Goal: Information Seeking & Learning: Learn about a topic

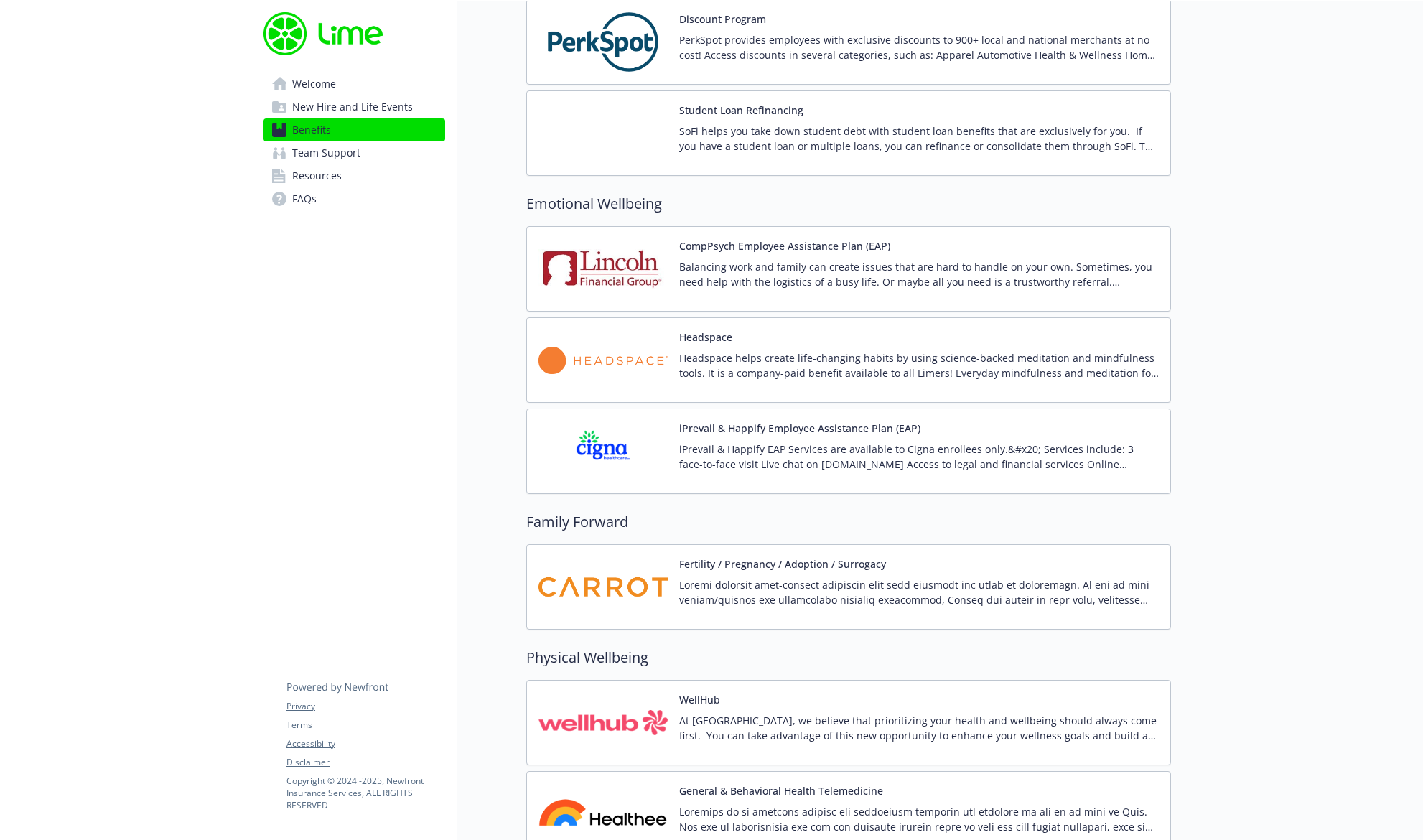
scroll to position [2577, 0]
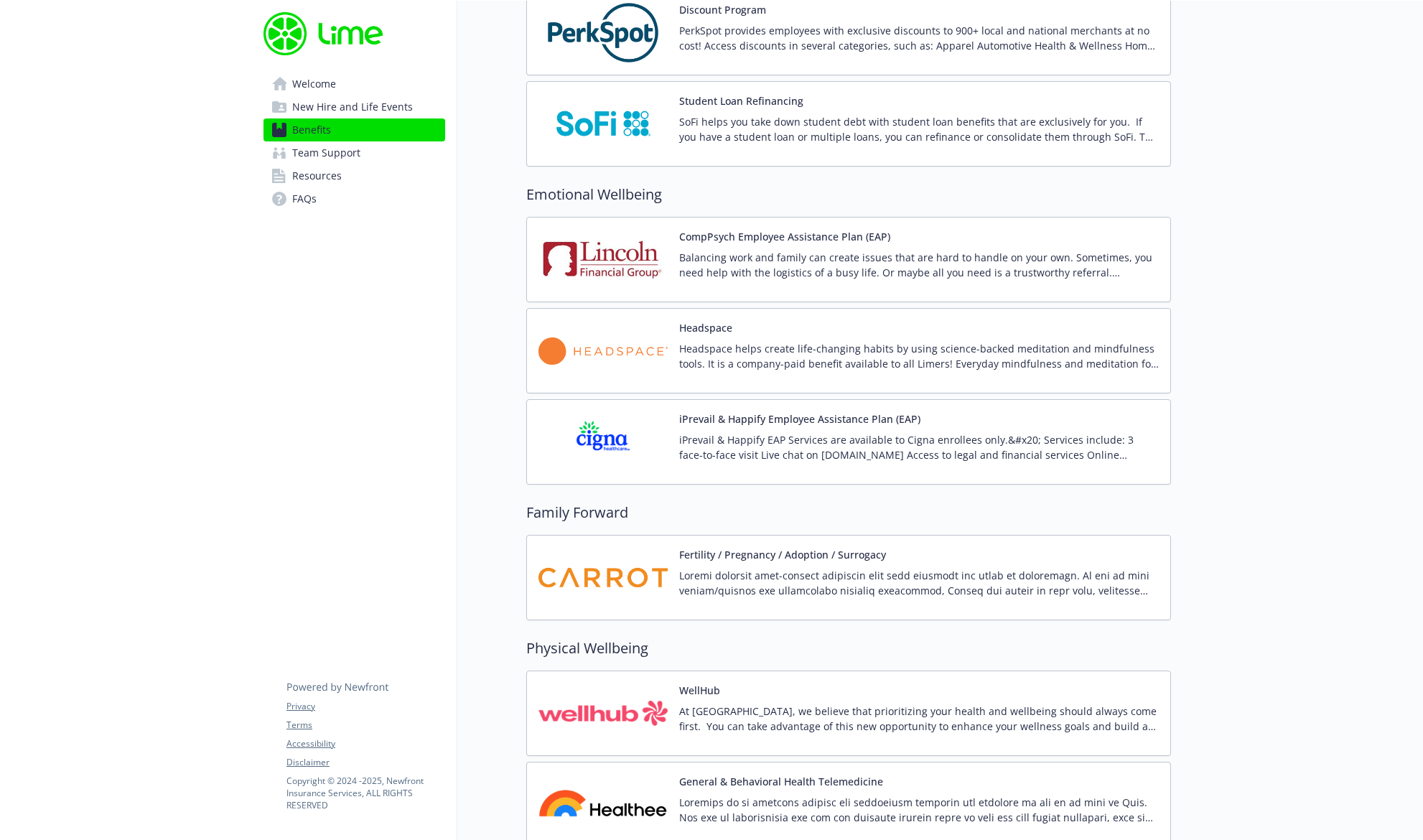
click at [397, 113] on span "New Hire and Life Events" at bounding box center [352, 107] width 120 height 23
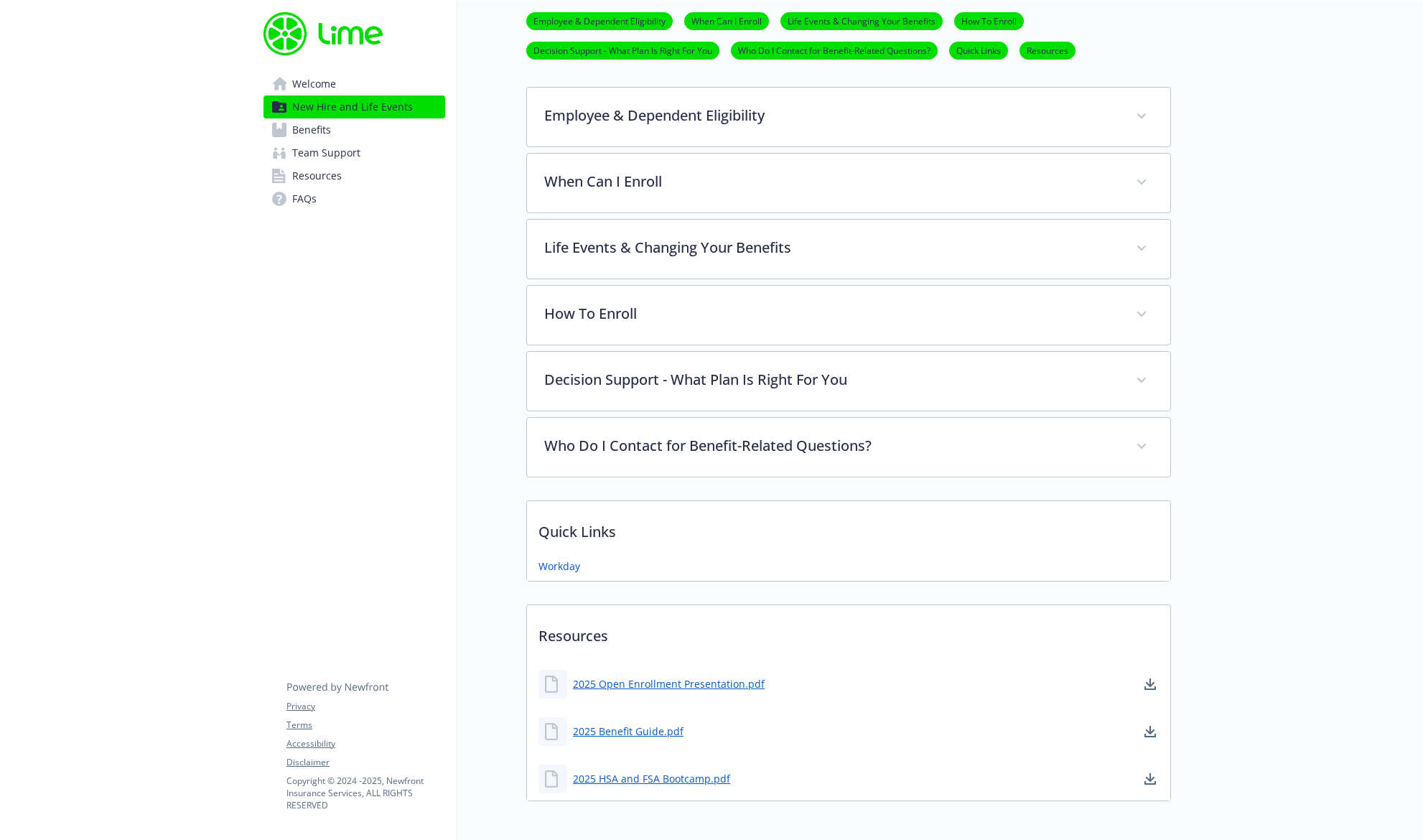
scroll to position [590, 0]
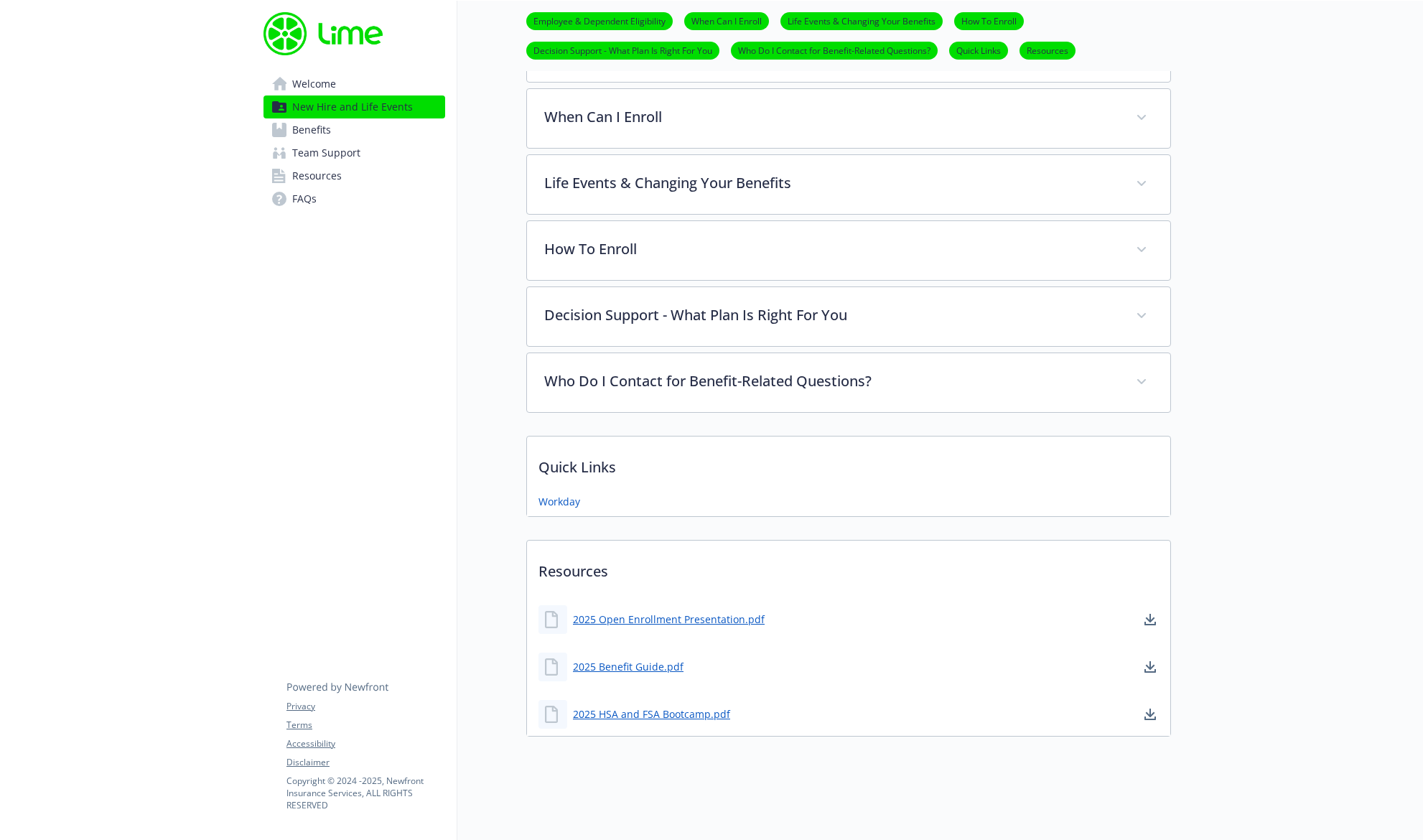
click at [327, 170] on span "Resources" at bounding box center [316, 176] width 49 height 23
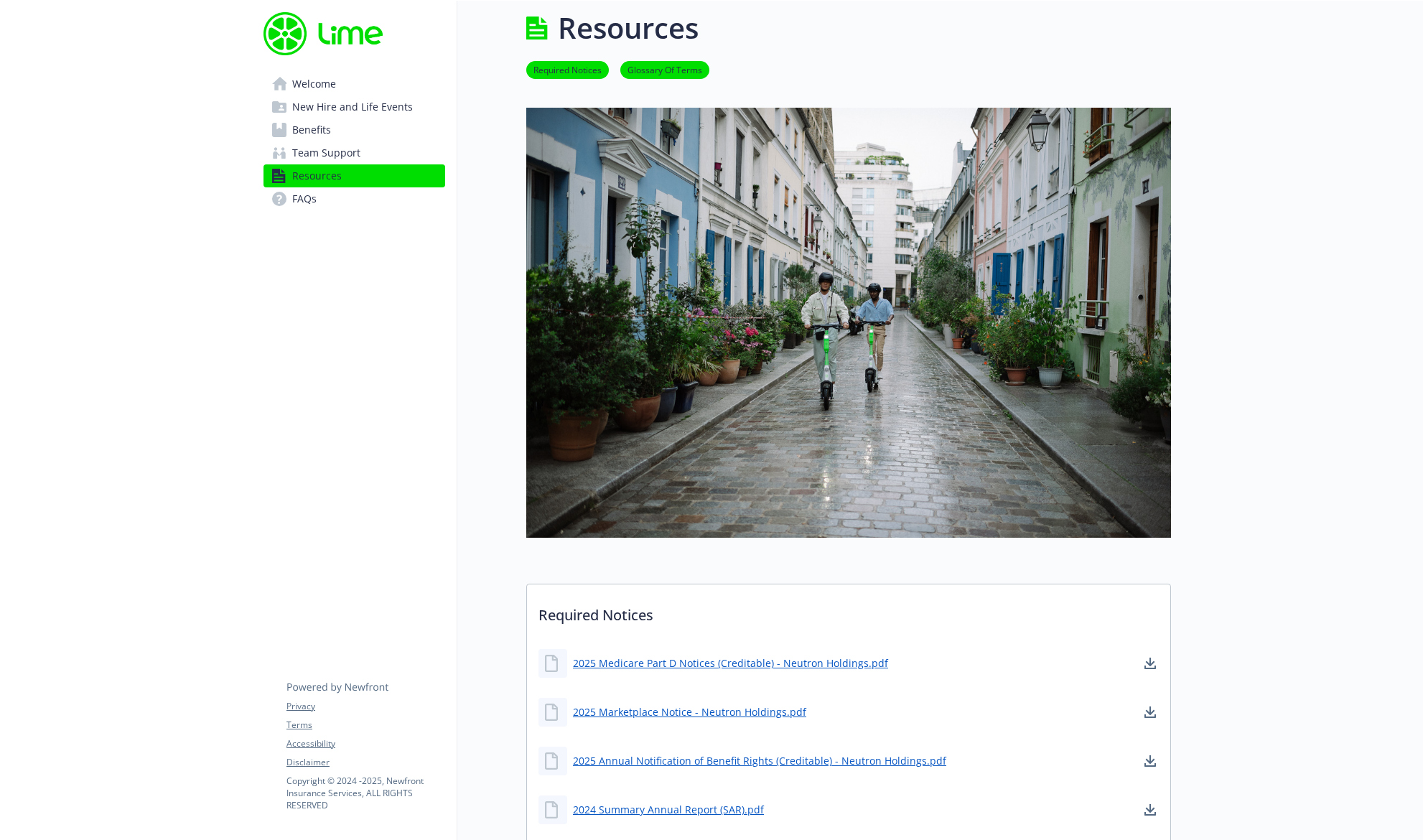
scroll to position [590, 0]
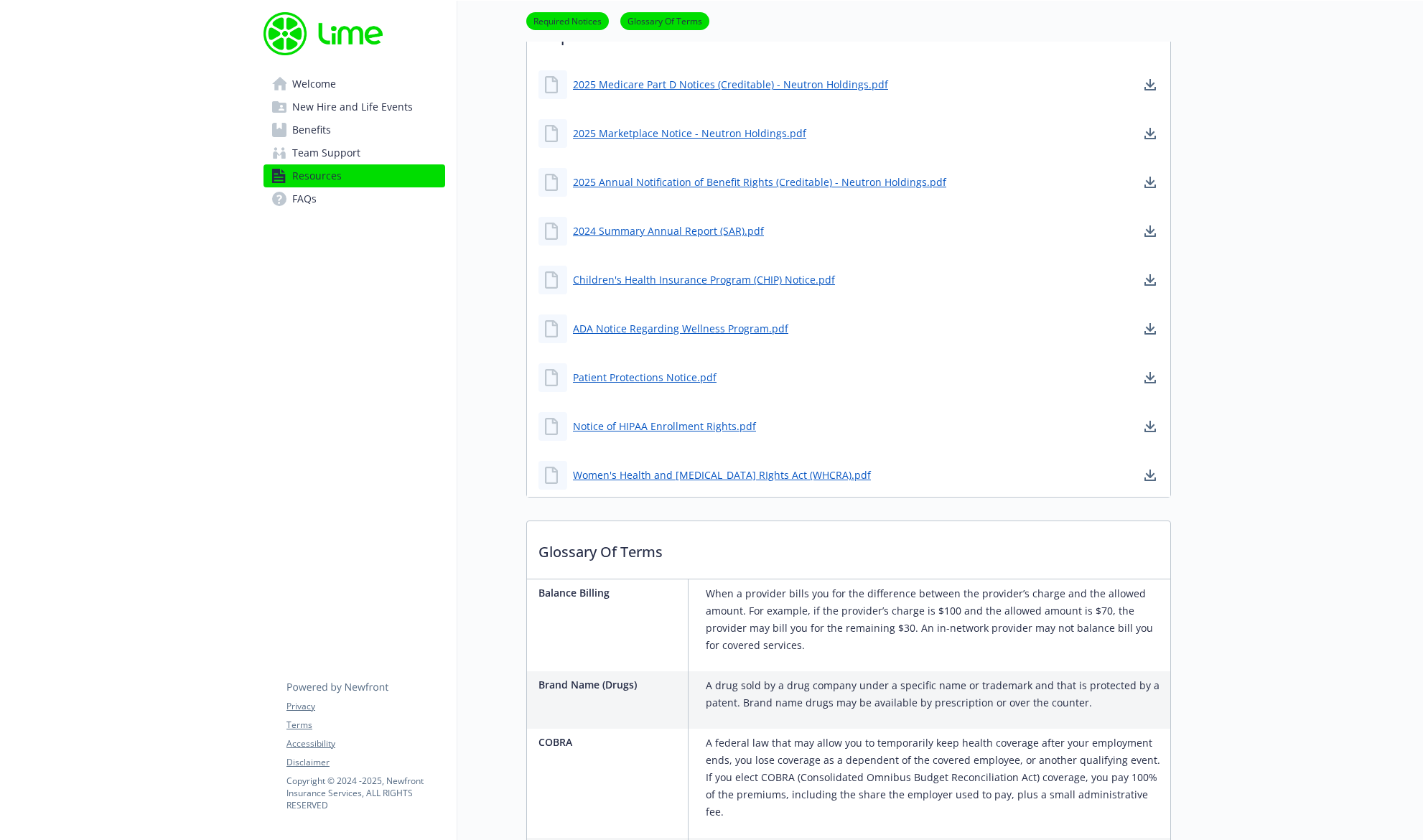
click at [313, 130] on span "Benefits" at bounding box center [311, 130] width 39 height 23
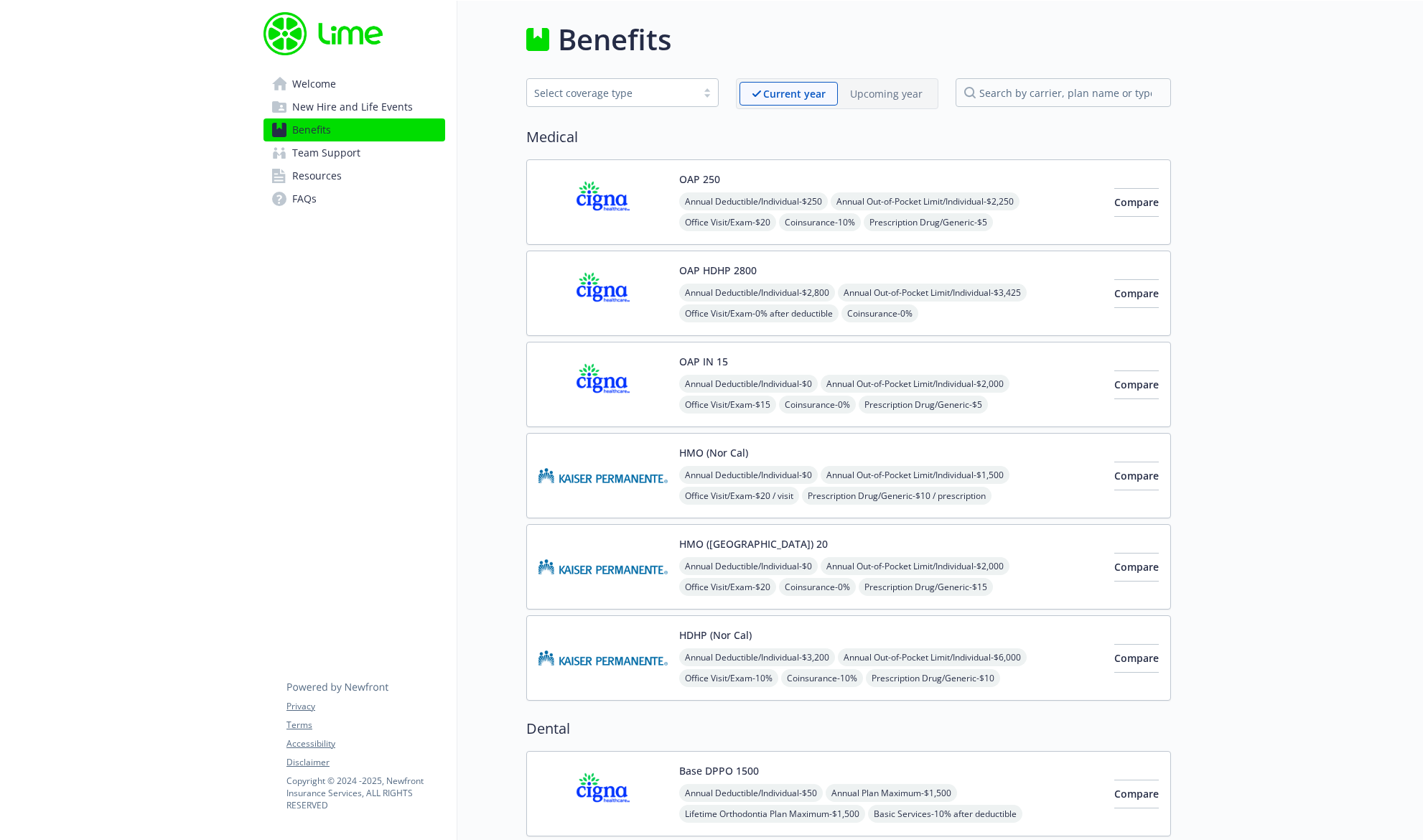
click at [328, 84] on span "Welcome" at bounding box center [314, 84] width 44 height 23
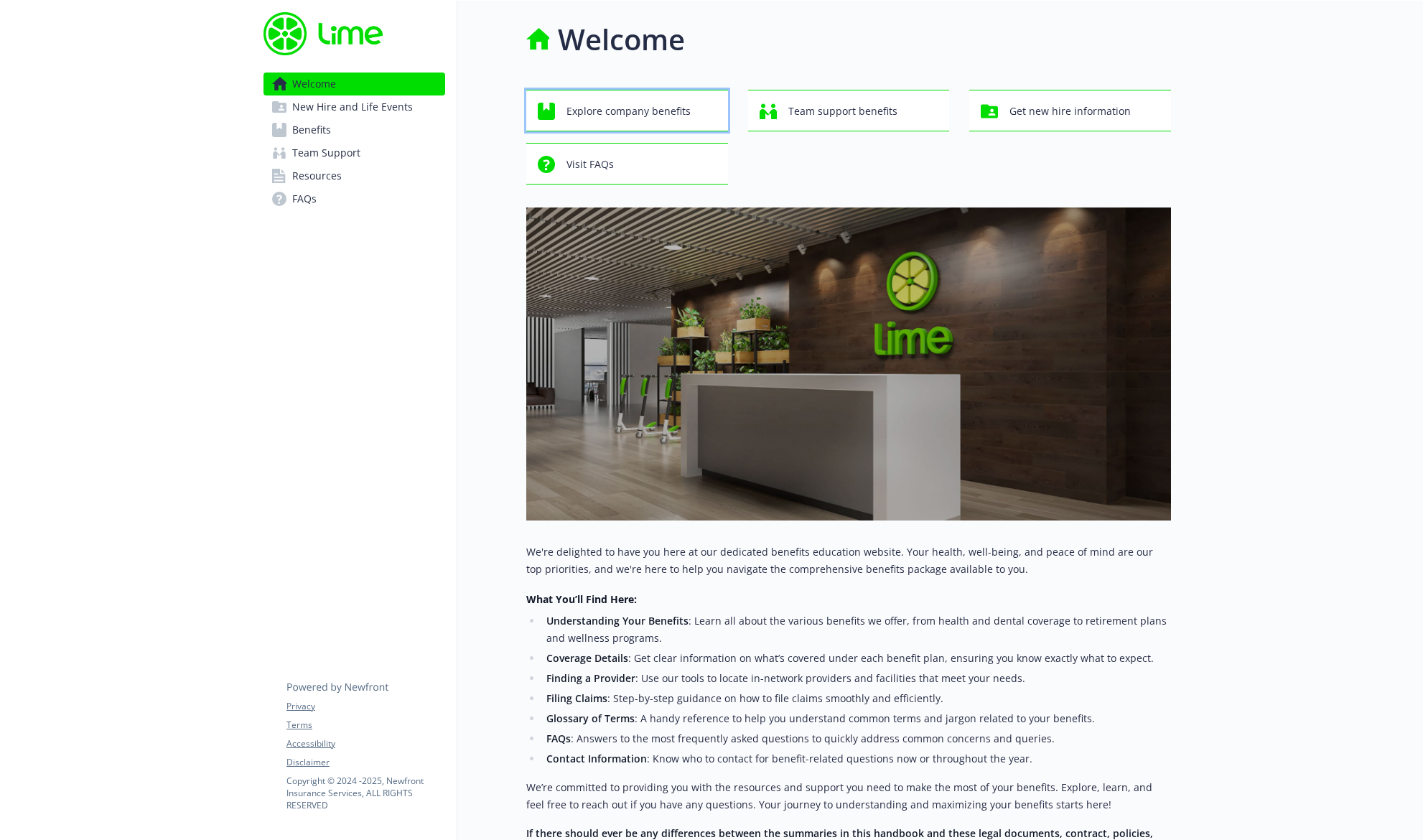
click at [618, 109] on span "Explore company benefits" at bounding box center [628, 111] width 124 height 27
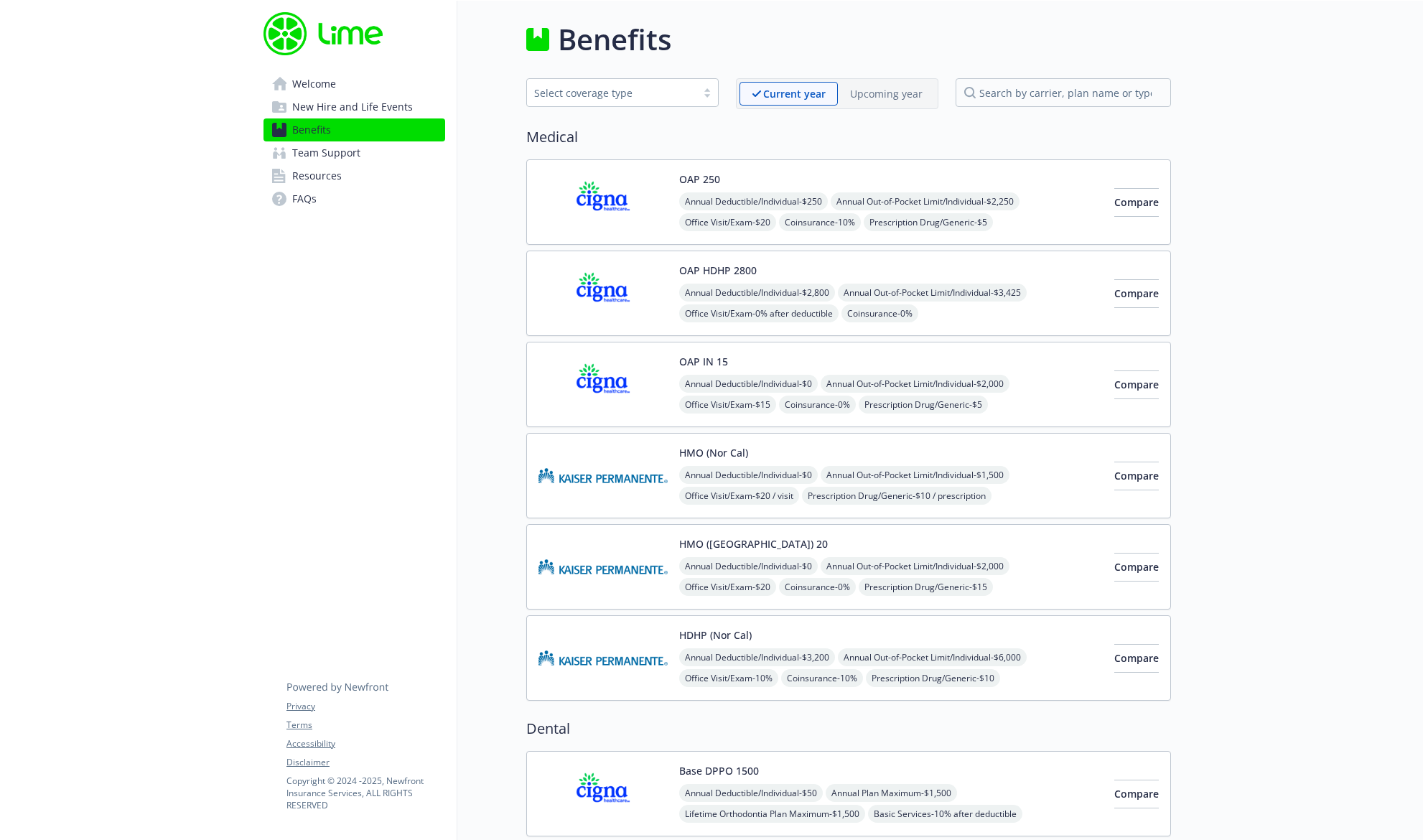
click at [605, 92] on div "Select coverage type" at bounding box center [611, 93] width 156 height 15
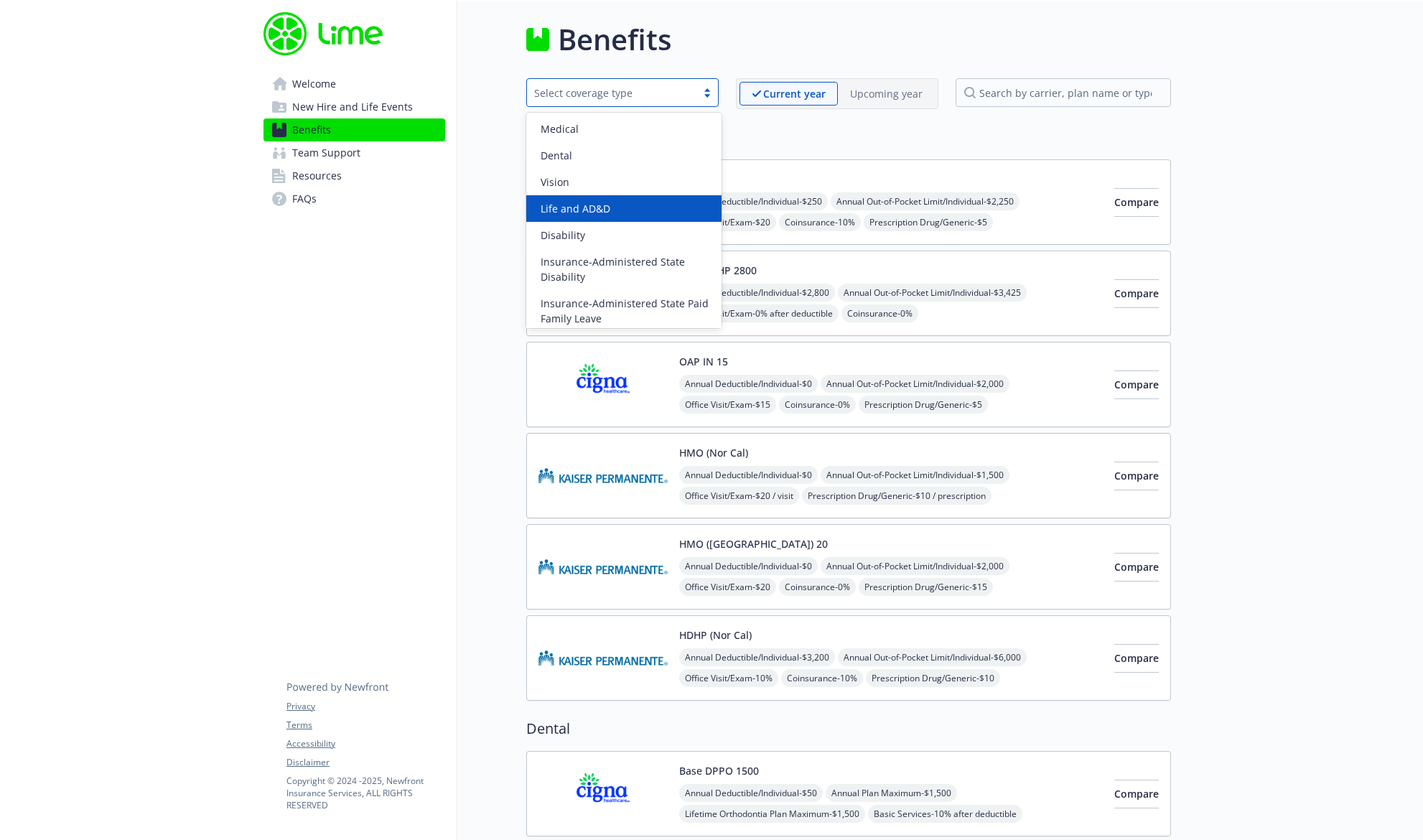
scroll to position [139, 0]
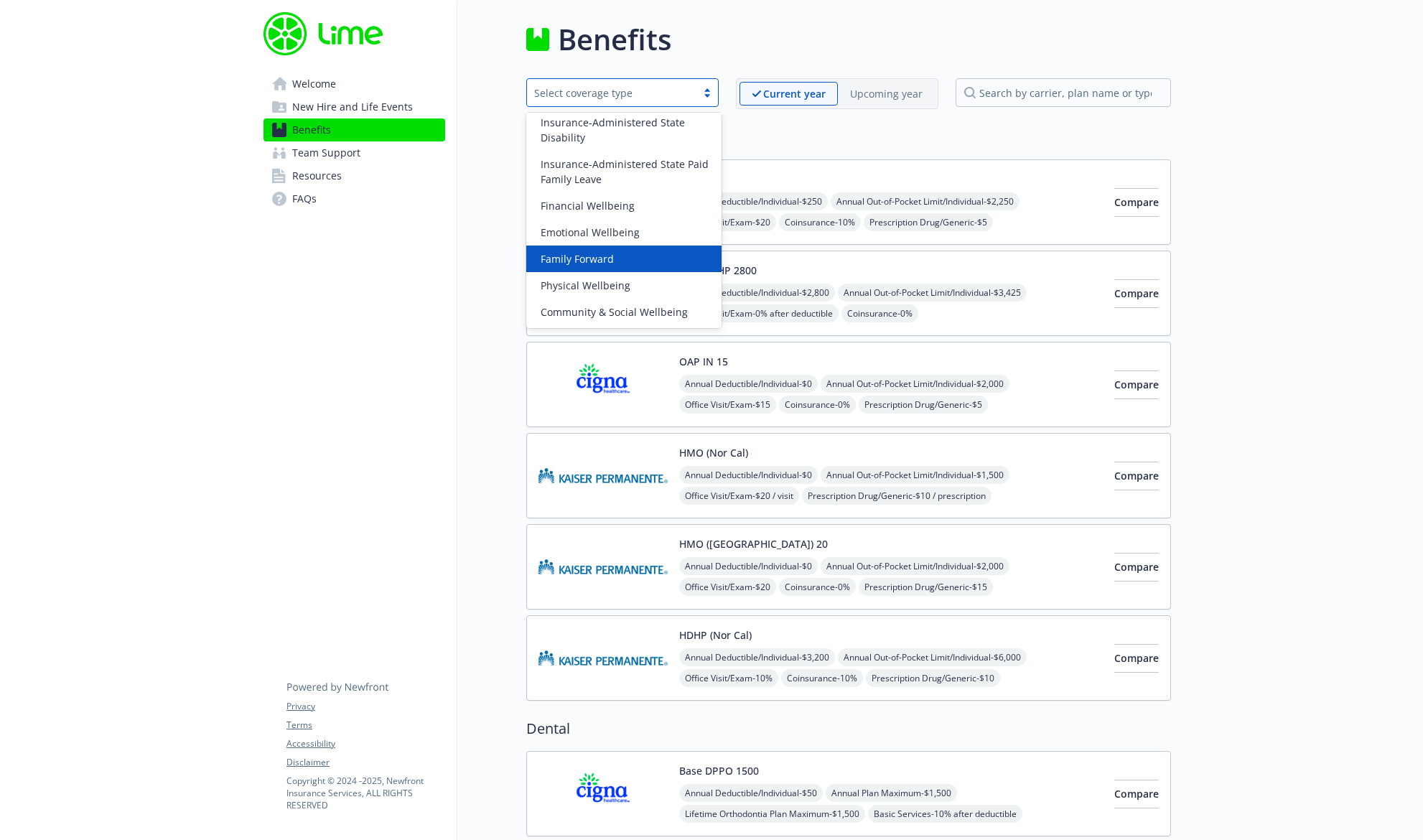
click at [600, 253] on span "Family Forward" at bounding box center [577, 259] width 73 height 15
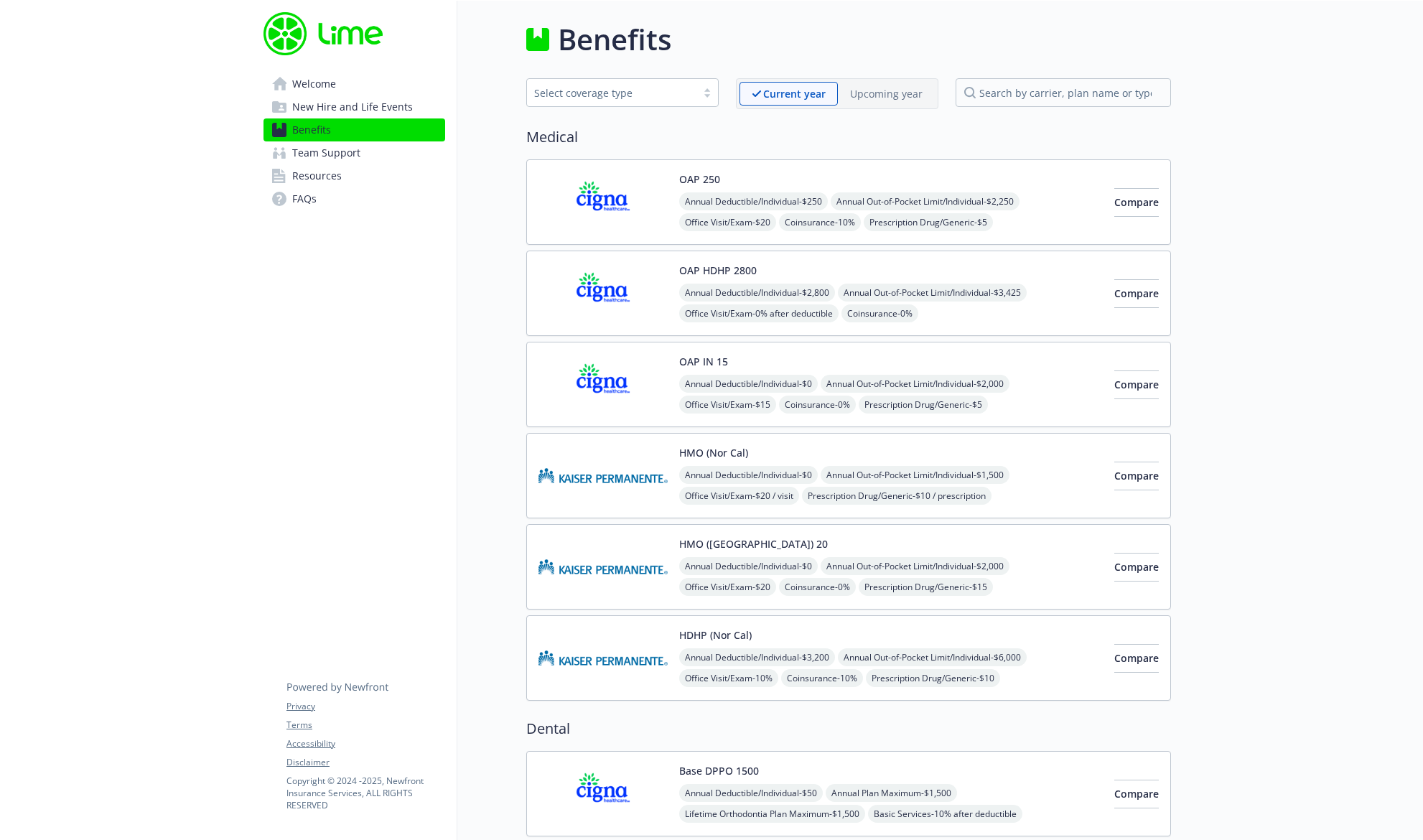
click at [312, 80] on span "Welcome" at bounding box center [314, 84] width 44 height 23
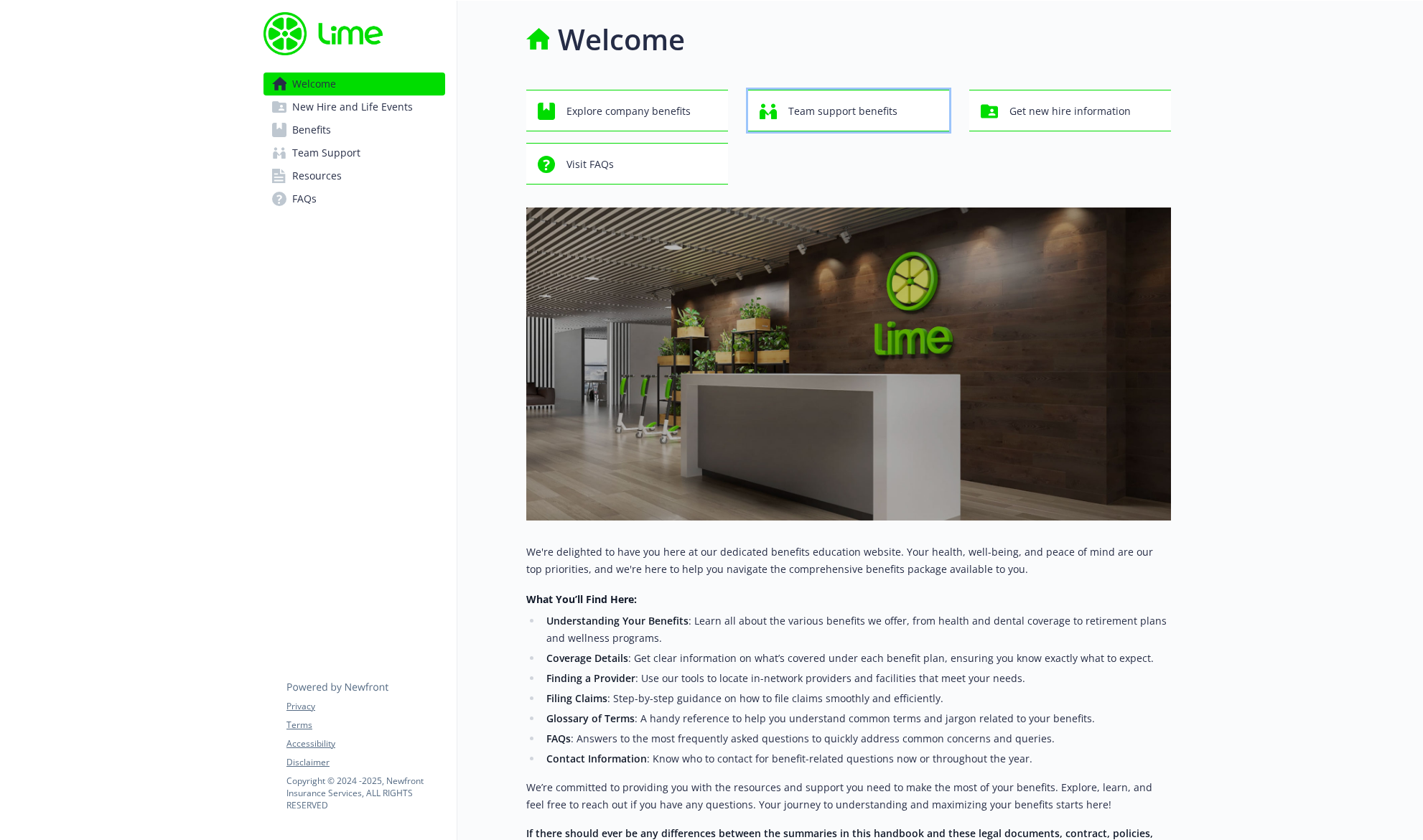
click at [887, 116] on span "Team support benefits" at bounding box center [842, 111] width 109 height 27
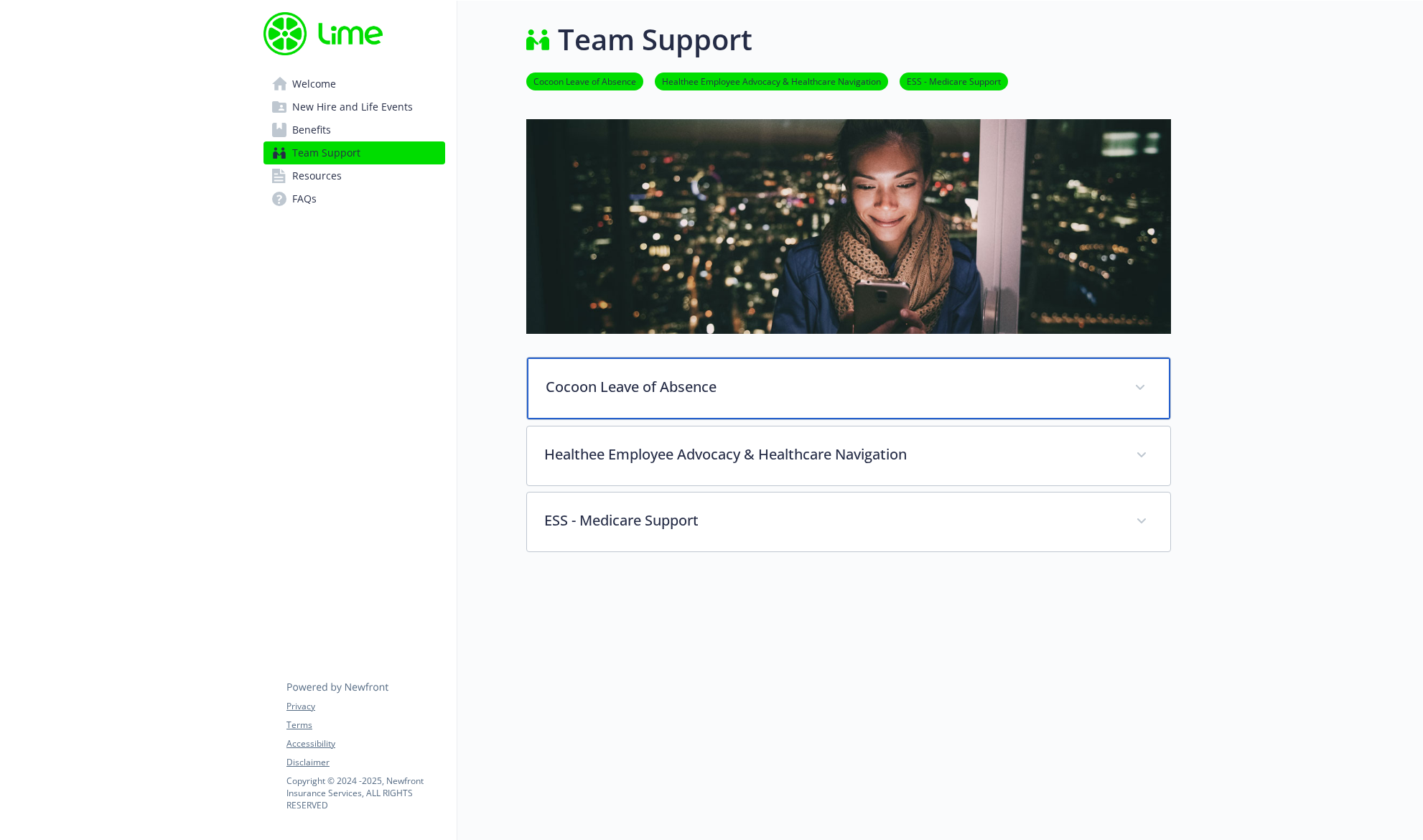
click at [769, 396] on p "Cocoon Leave of Absence" at bounding box center [832, 387] width 572 height 22
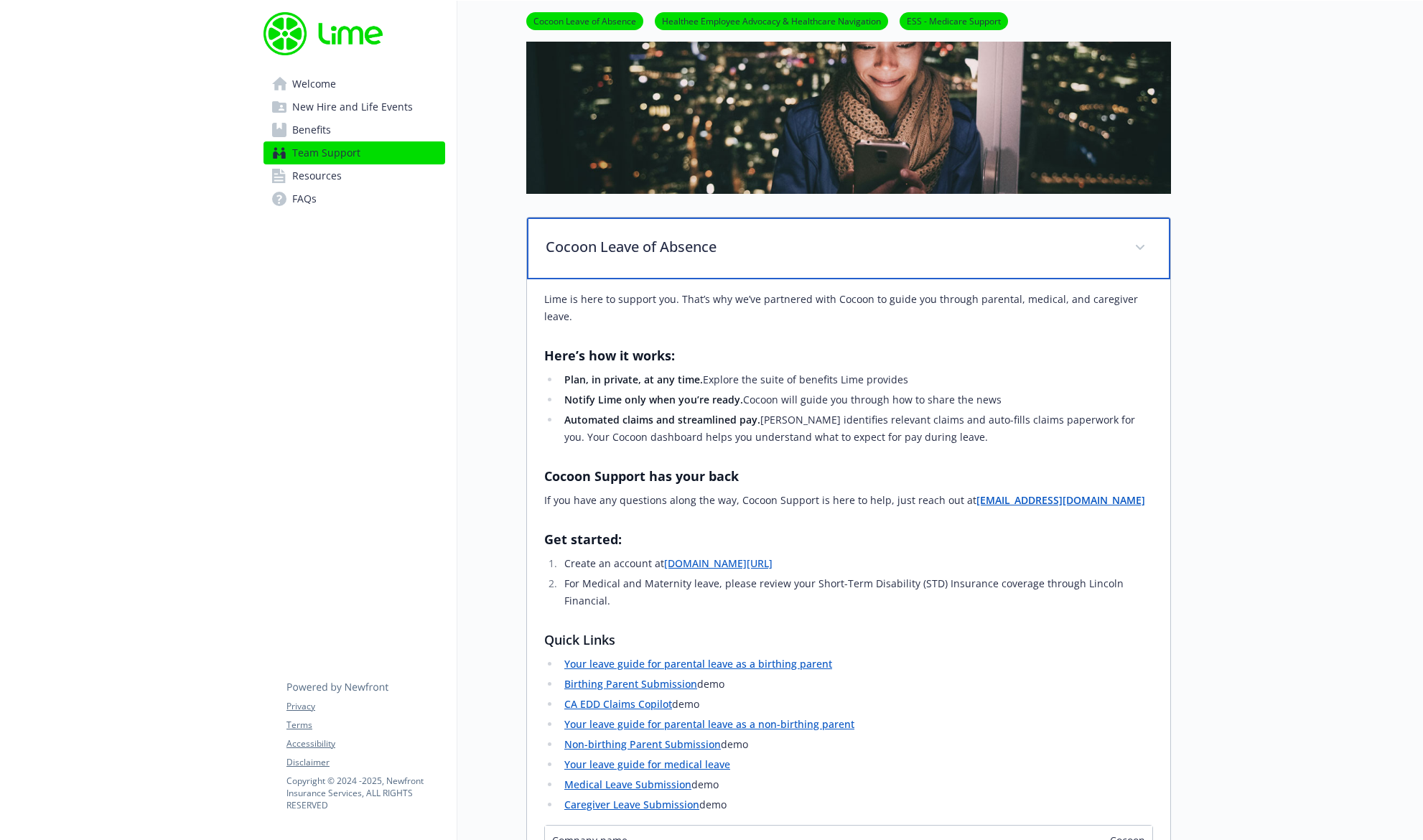
scroll to position [297, 0]
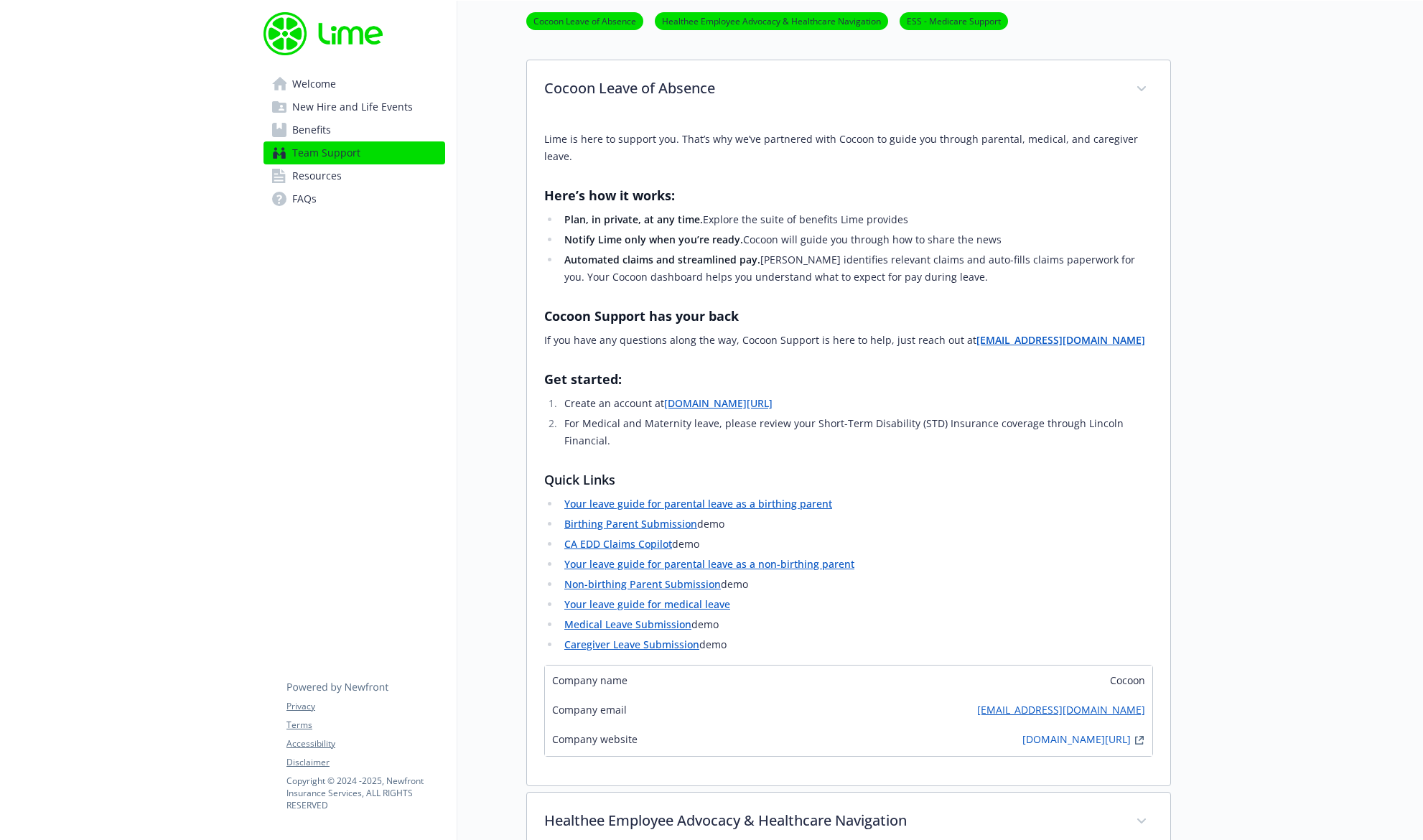
click at [785, 557] on link "Your leave guide for parental leave as a non-birthing parent" at bounding box center [709, 563] width 290 height 13
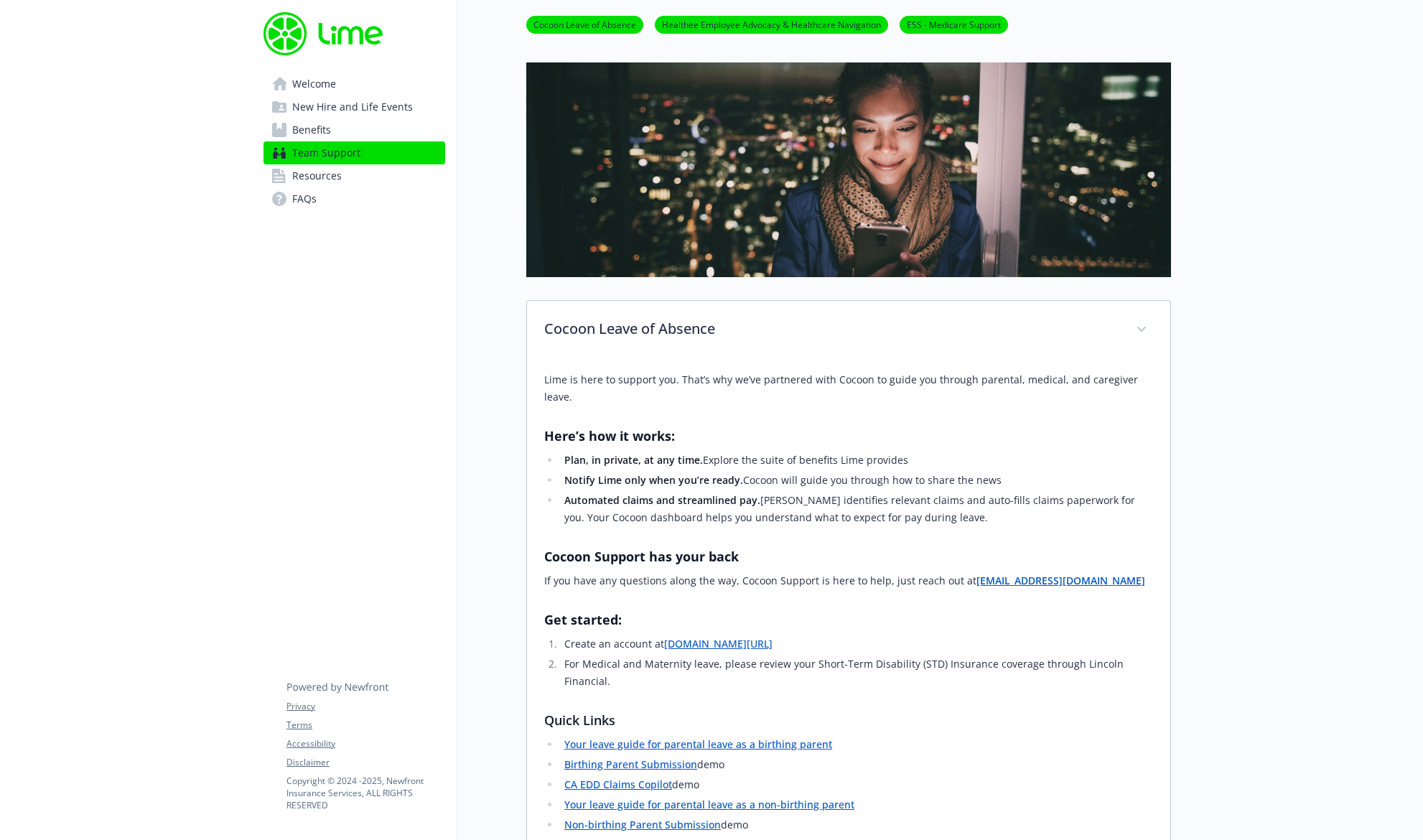
scroll to position [0, 0]
